Goal: Transaction & Acquisition: Book appointment/travel/reservation

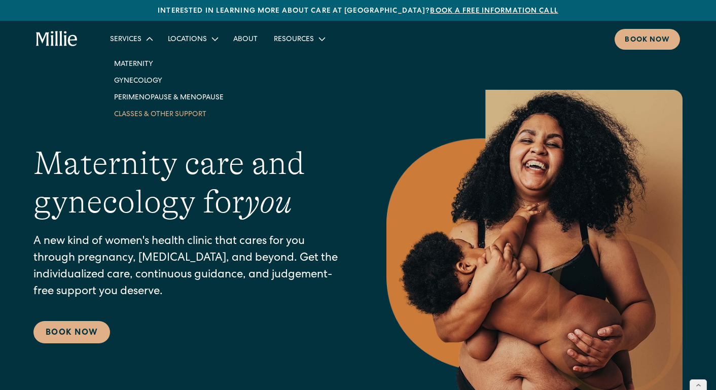
click at [129, 112] on link "Classes & Other Support" at bounding box center [169, 113] width 126 height 17
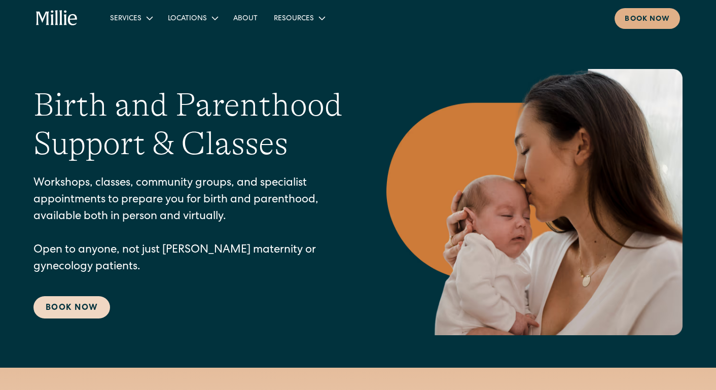
click at [81, 299] on link "Book Now" at bounding box center [71, 307] width 77 height 22
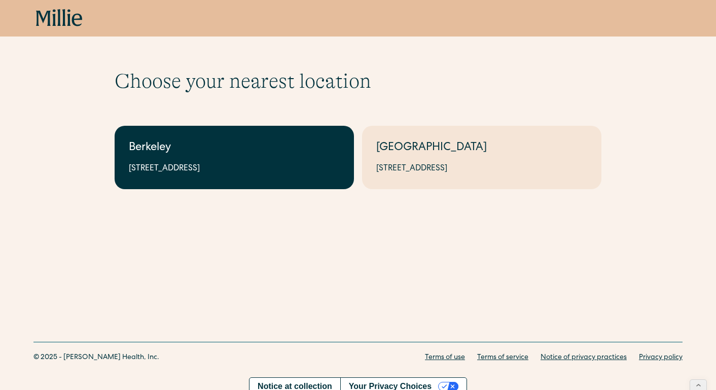
click at [318, 146] on div "Berkeley" at bounding box center [234, 148] width 211 height 17
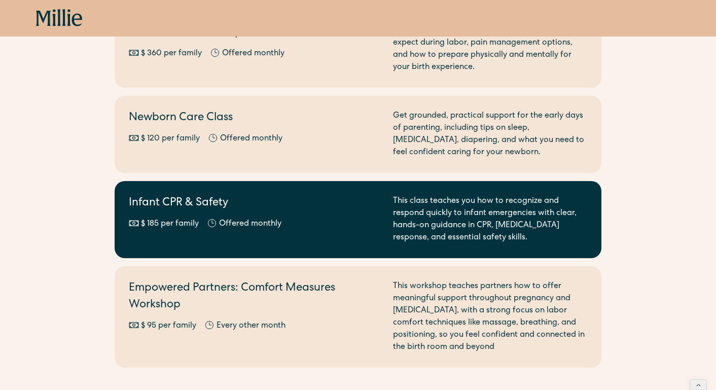
scroll to position [252, 0]
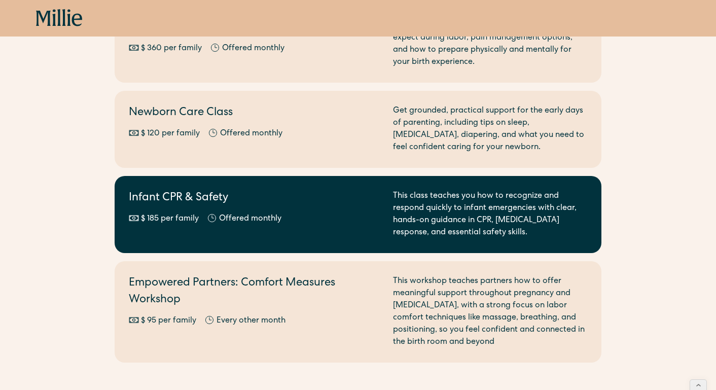
click at [266, 228] on div "Infant CPR & Safety $ 185 per family Offered monthly Every other month" at bounding box center [255, 214] width 252 height 49
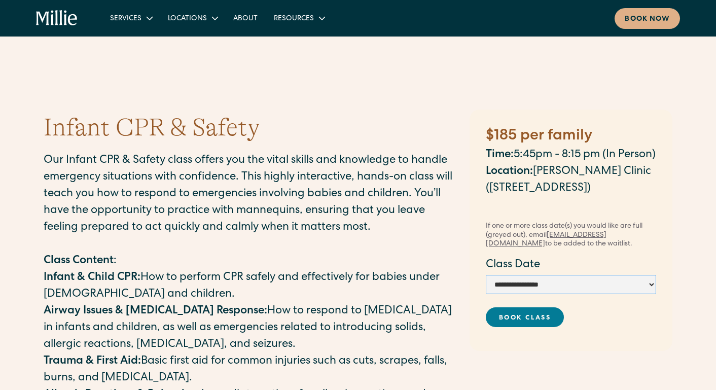
click at [616, 293] on select "**********" at bounding box center [571, 284] width 170 height 19
